Goal: Task Accomplishment & Management: Complete application form

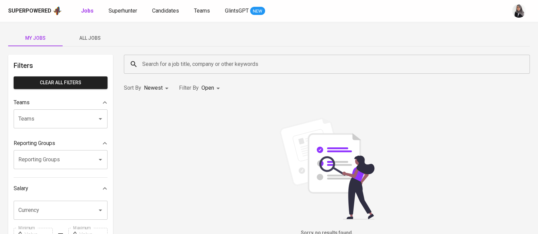
click at [82, 35] on span "All Jobs" at bounding box center [90, 38] width 46 height 9
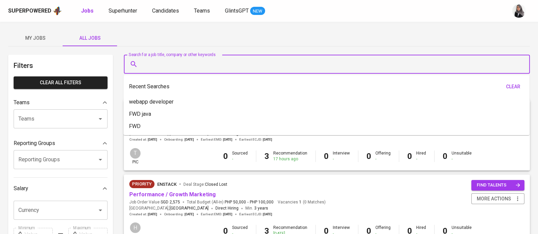
click at [178, 66] on input "Search for a job title, company or other keywords" at bounding box center [328, 64] width 376 height 13
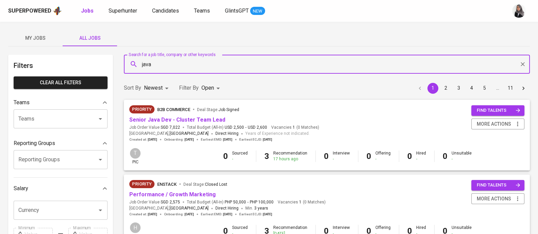
type input "java"
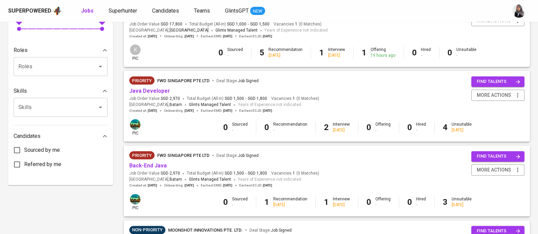
scroll to position [252, 0]
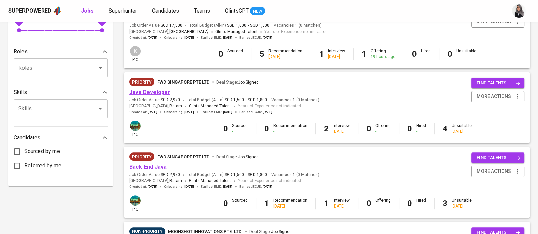
click at [158, 91] on link "Java Developer" at bounding box center [149, 92] width 41 height 6
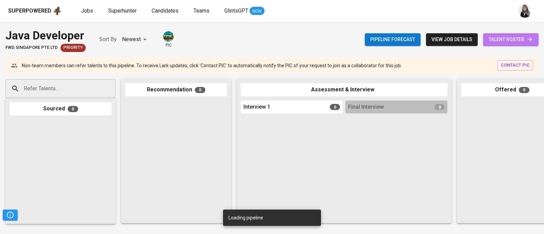
click at [501, 37] on span "talent roster" at bounding box center [511, 39] width 45 height 9
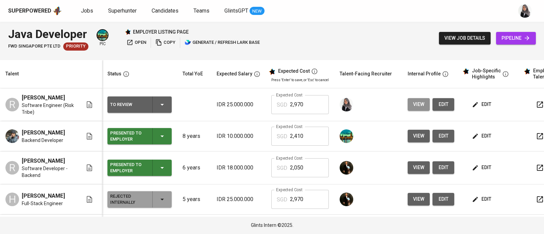
click at [424, 103] on button "view" at bounding box center [419, 104] width 22 height 13
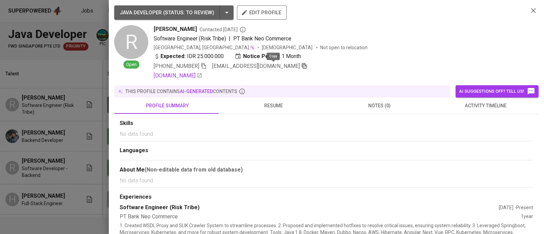
click at [301, 68] on icon "button" at bounding box center [304, 66] width 6 height 6
click at [530, 9] on icon "button" at bounding box center [534, 10] width 8 height 8
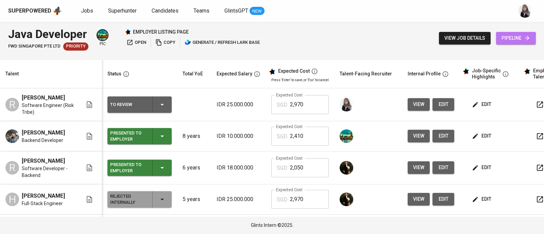
click at [521, 37] on span "pipeline" at bounding box center [516, 38] width 29 height 9
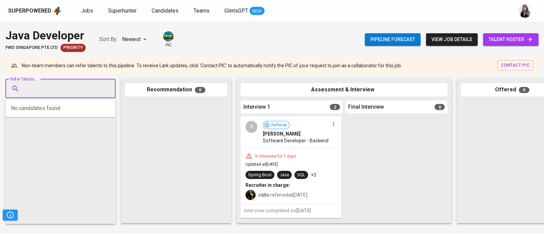
click at [88, 91] on input "Refer Talents..." at bounding box center [57, 88] width 71 height 13
paste input "rizkyian78@gmail.com"
type input "rizkyian78@gmail.com"
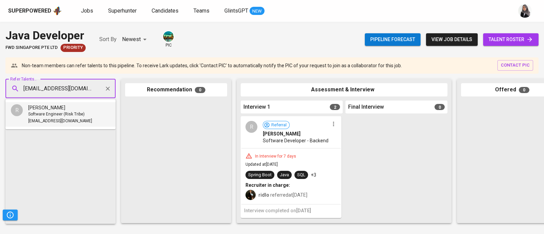
click at [62, 115] on span "Software Engineer (Risk Tribe)" at bounding box center [56, 114] width 56 height 7
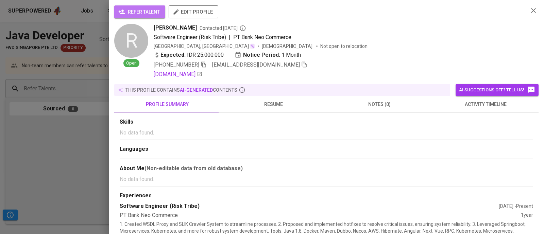
click at [142, 9] on span "refer talent" at bounding box center [140, 12] width 40 height 9
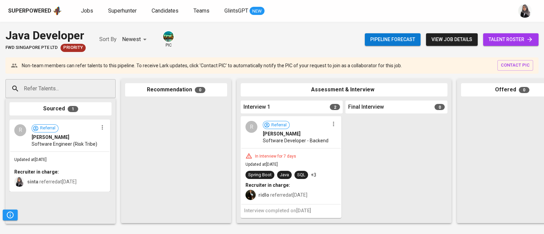
click at [396, 8] on div "Superpowered Jobs Superhunter Candidates Teams GlintsGPT NEW" at bounding box center [261, 11] width 506 height 10
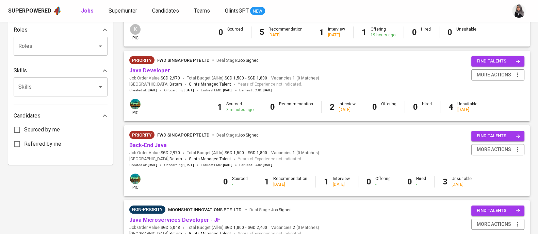
scroll to position [273, 0]
click at [152, 72] on link "Java Developer" at bounding box center [149, 70] width 41 height 6
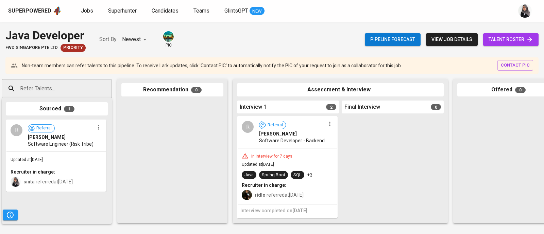
scroll to position [0, 4]
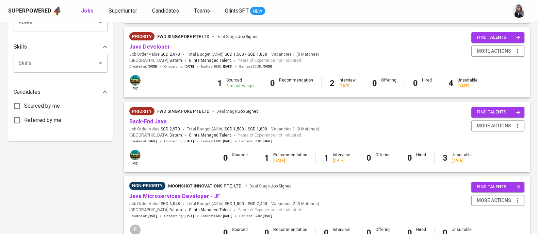
scroll to position [297, 0]
click at [145, 121] on link "Back-End Java" at bounding box center [147, 121] width 37 height 6
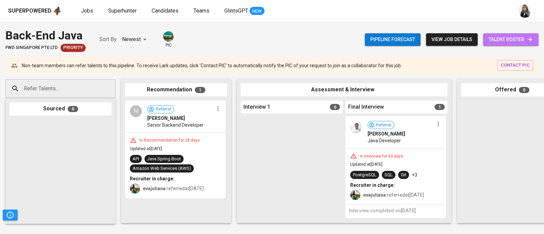
click at [510, 36] on span "talent roster" at bounding box center [511, 39] width 45 height 9
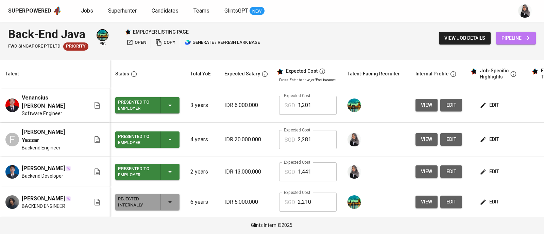
click at [519, 40] on span "pipeline" at bounding box center [516, 38] width 29 height 9
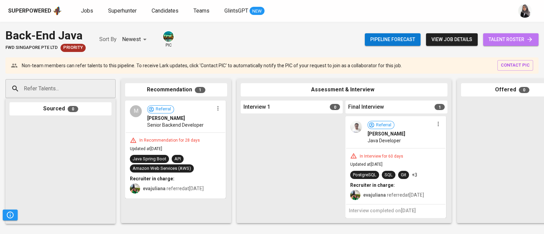
click at [507, 44] on link "talent roster" at bounding box center [510, 39] width 55 height 13
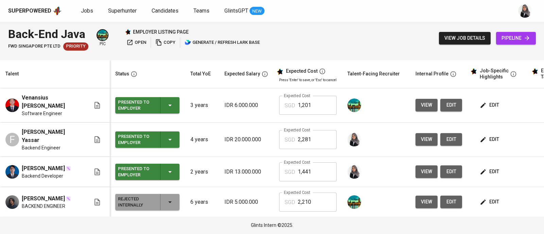
click at [421, 138] on span "view" at bounding box center [426, 139] width 11 height 9
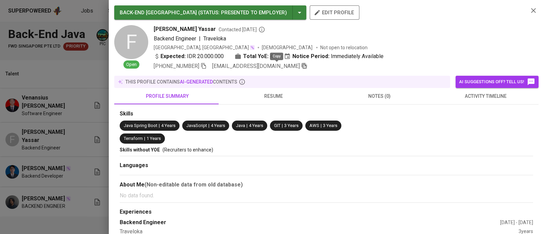
click at [301, 66] on icon "button" at bounding box center [304, 66] width 6 height 6
click at [531, 10] on icon "button" at bounding box center [534, 10] width 8 height 8
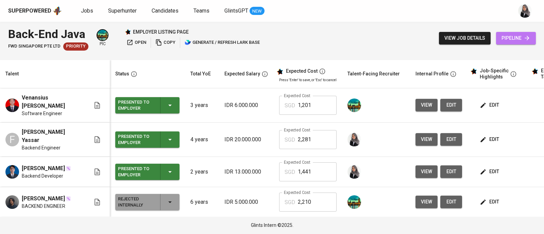
click at [525, 32] on link "pipeline" at bounding box center [516, 38] width 40 height 13
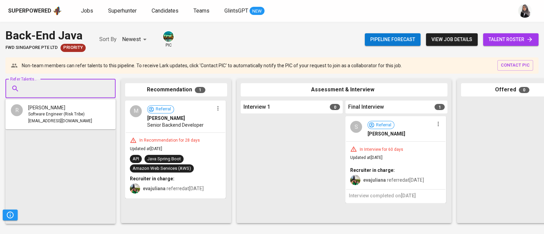
click at [43, 89] on input "Refer Talents..." at bounding box center [57, 88] width 71 height 13
paste input "fairuzyassar@outlook.com"
type input "fairuzyassar@outlook.com"
click at [54, 126] on li "F Fairuz Yassar Backend Engineer fairuzyassar@outlook.com" at bounding box center [60, 114] width 110 height 24
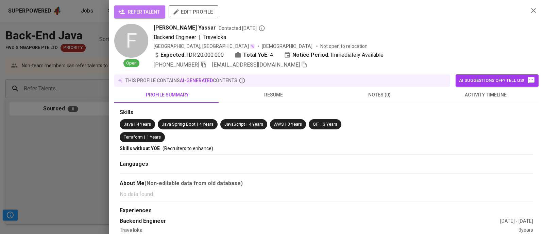
click at [151, 15] on span "refer talent" at bounding box center [140, 12] width 40 height 9
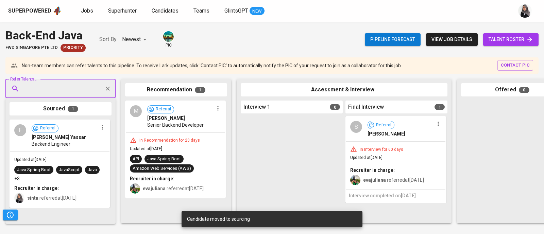
click at [503, 40] on span "talent roster" at bounding box center [511, 39] width 45 height 9
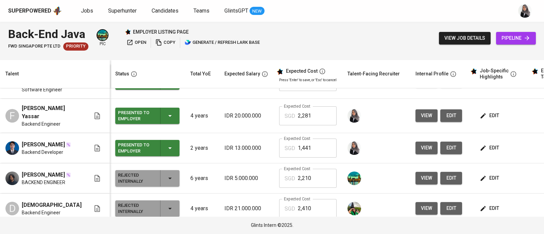
scroll to position [18, 0]
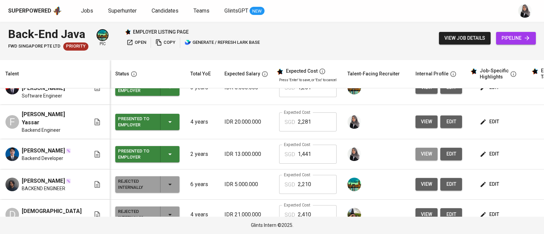
click at [423, 157] on button "view" at bounding box center [427, 154] width 22 height 13
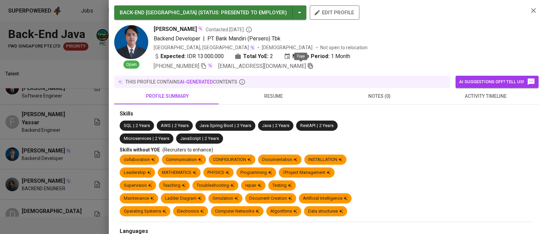
click at [307, 69] on icon "button" at bounding box center [310, 66] width 6 height 6
click at [529, 12] on button "button" at bounding box center [534, 10] width 10 height 10
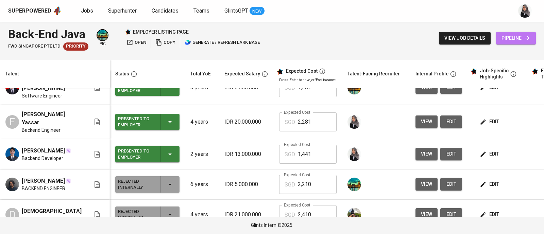
click at [520, 38] on span "pipeline" at bounding box center [516, 38] width 29 height 9
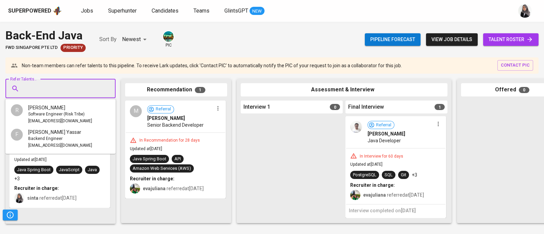
click at [69, 84] on input "Refer Talents..." at bounding box center [57, 88] width 71 height 13
paste input "fredymarpaung727@gmail.com"
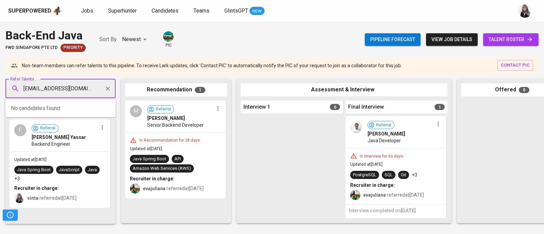
scroll to position [0, 8]
type input "fredymarpaung727@gmail.com"
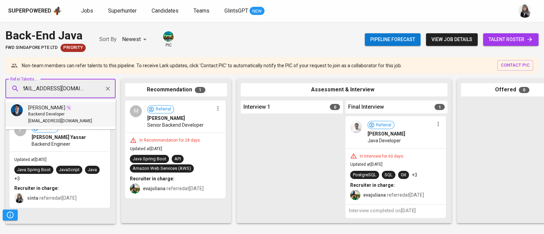
click at [65, 109] on span "[PERSON_NAME]" at bounding box center [46, 107] width 37 height 7
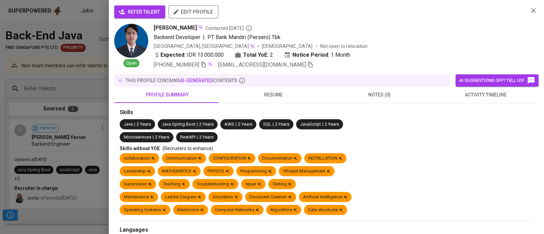
scroll to position [0, 0]
click at [134, 8] on span "refer talent" at bounding box center [140, 12] width 40 height 9
